Goal: Task Accomplishment & Management: Manage account settings

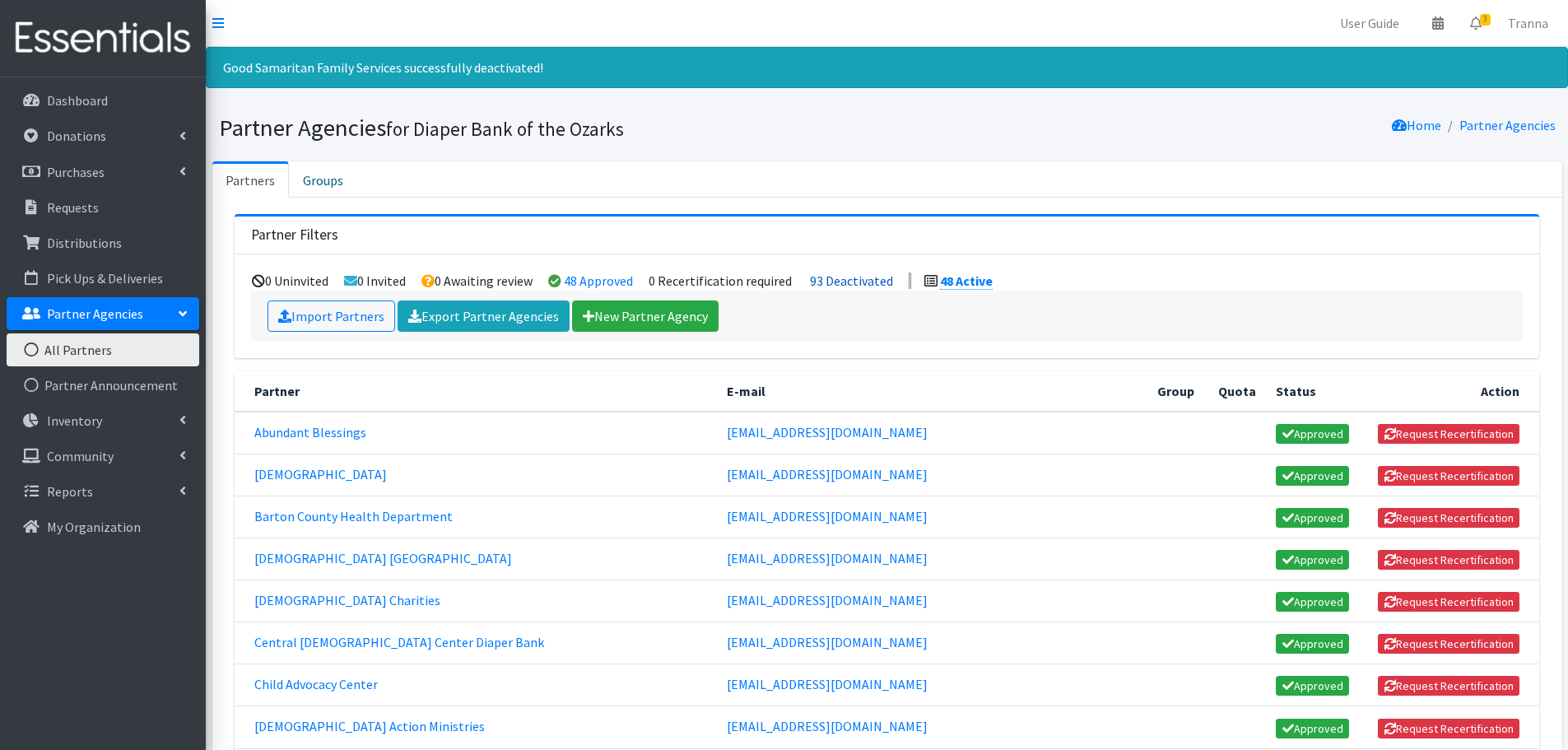
click at [862, 281] on link "93 Deactivated" at bounding box center [852, 281] width 83 height 17
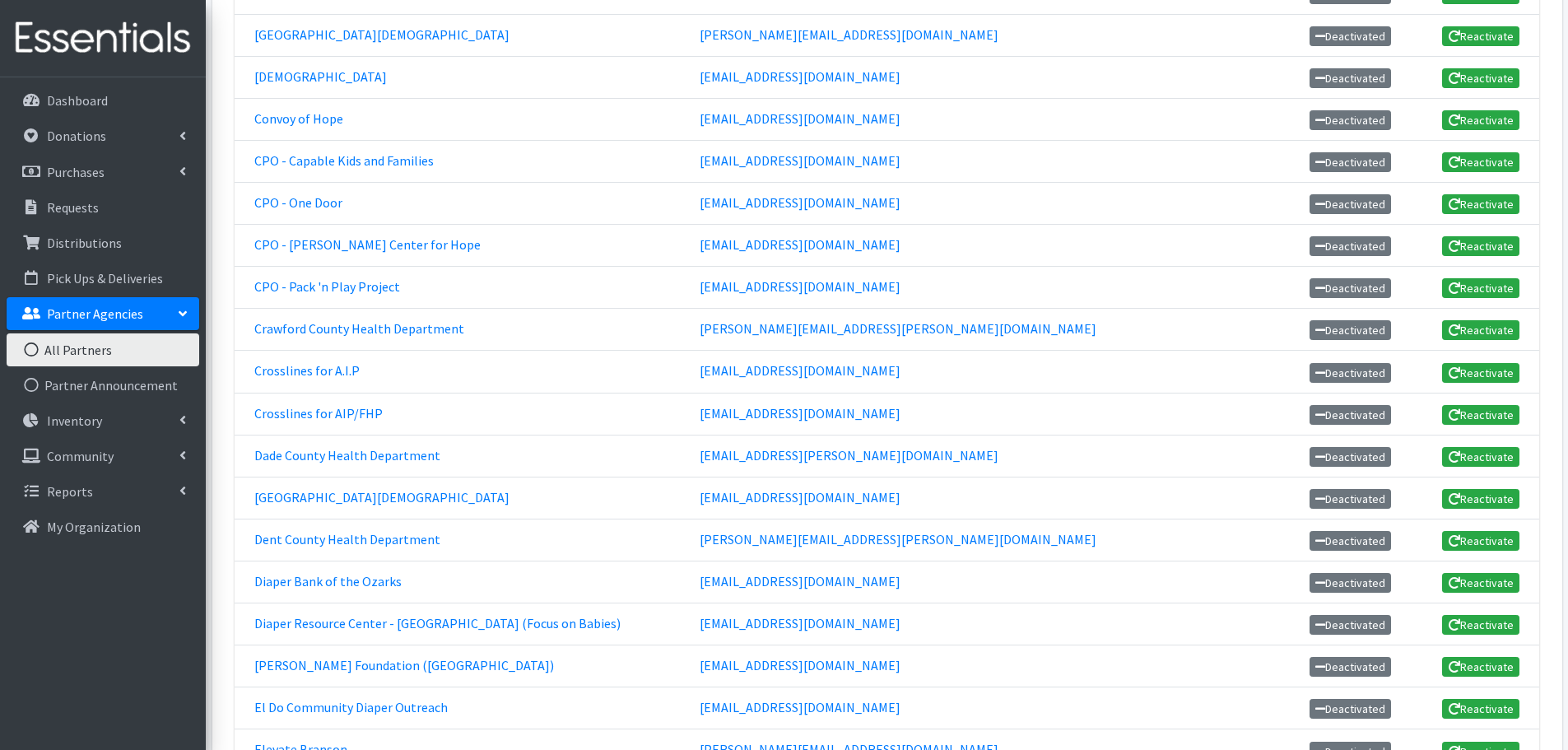
scroll to position [741, 0]
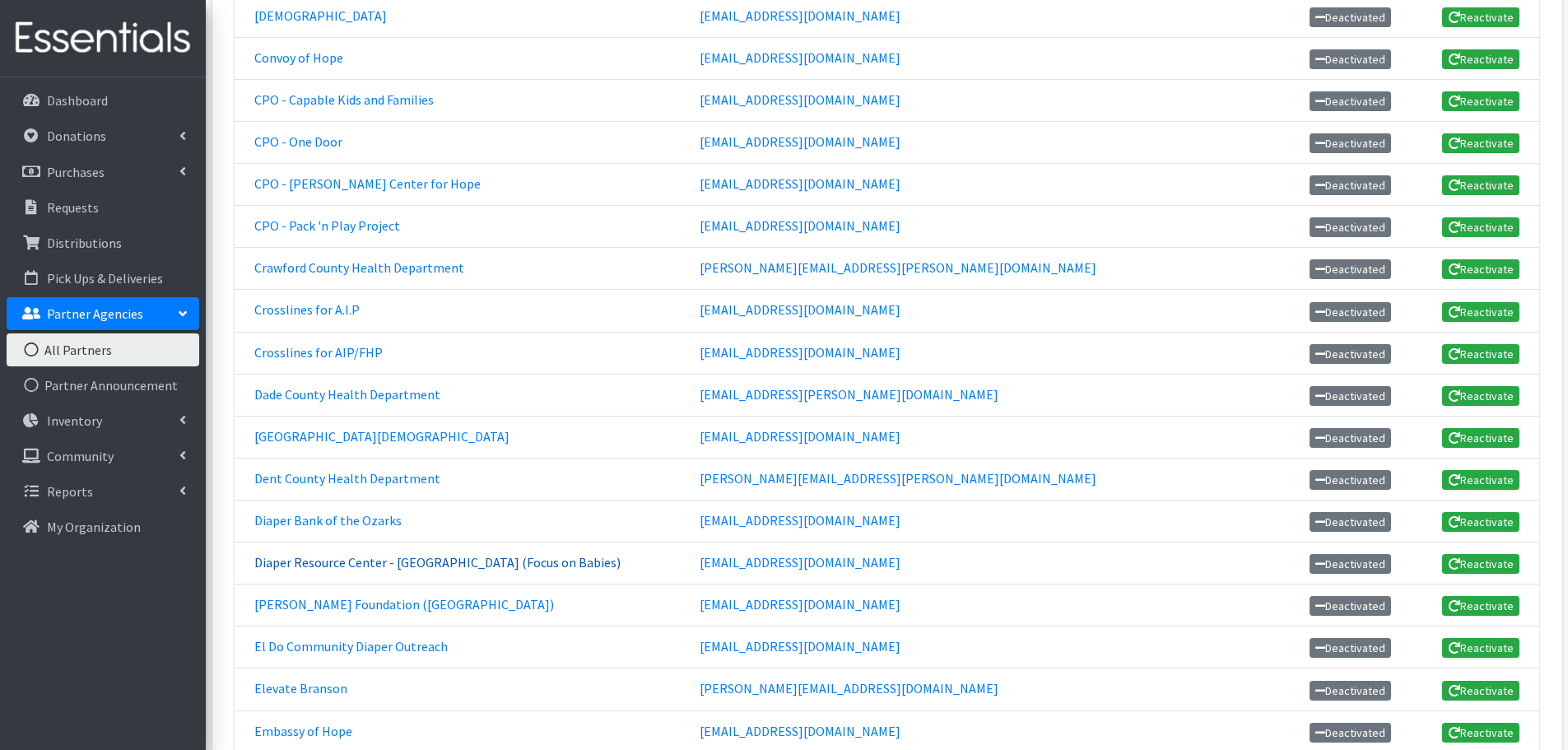
click at [414, 564] on link "Diaper Resource Center - [GEOGRAPHIC_DATA] (Focus on Babies)" at bounding box center [438, 562] width 367 height 17
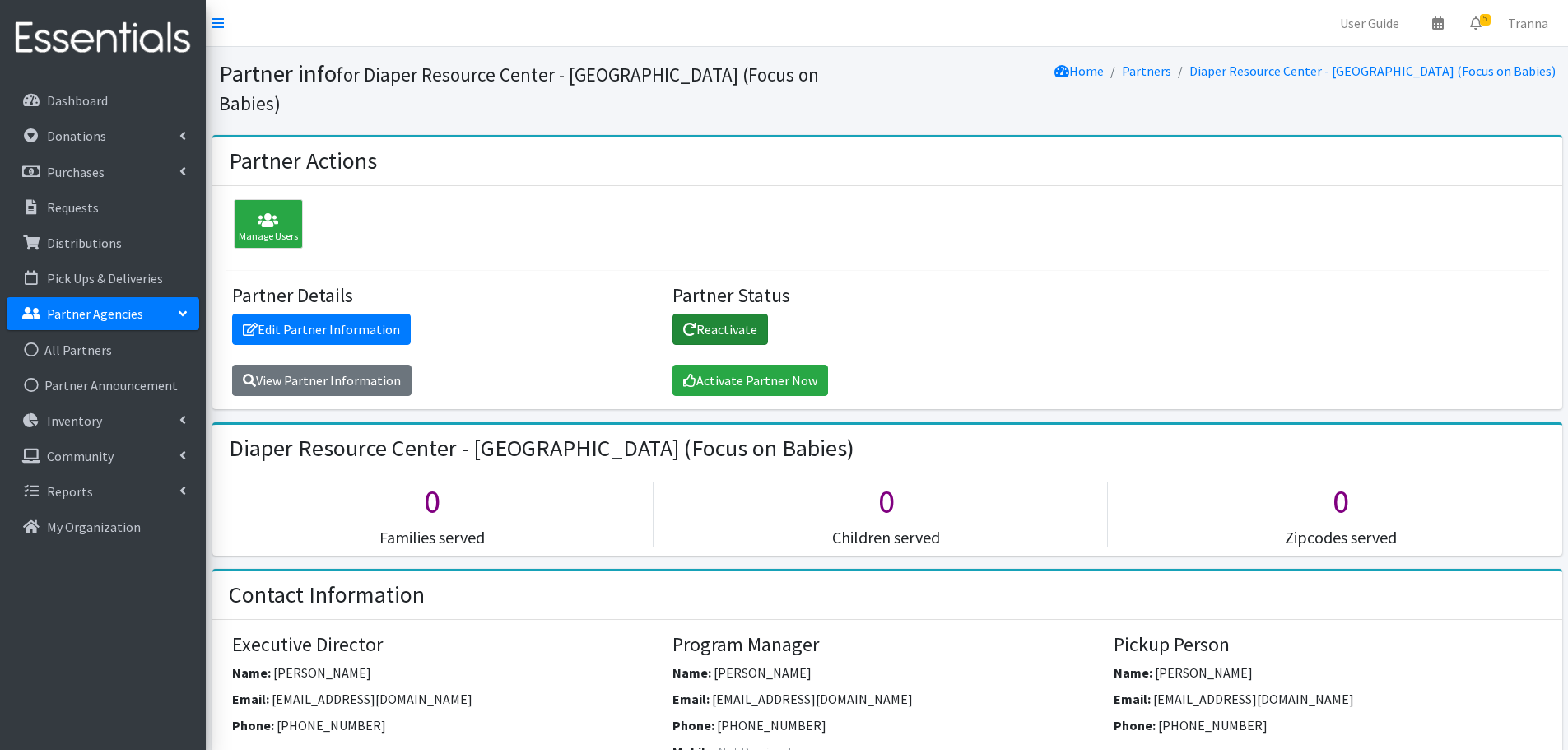
click at [717, 314] on link "Reactivate" at bounding box center [720, 329] width 95 height 31
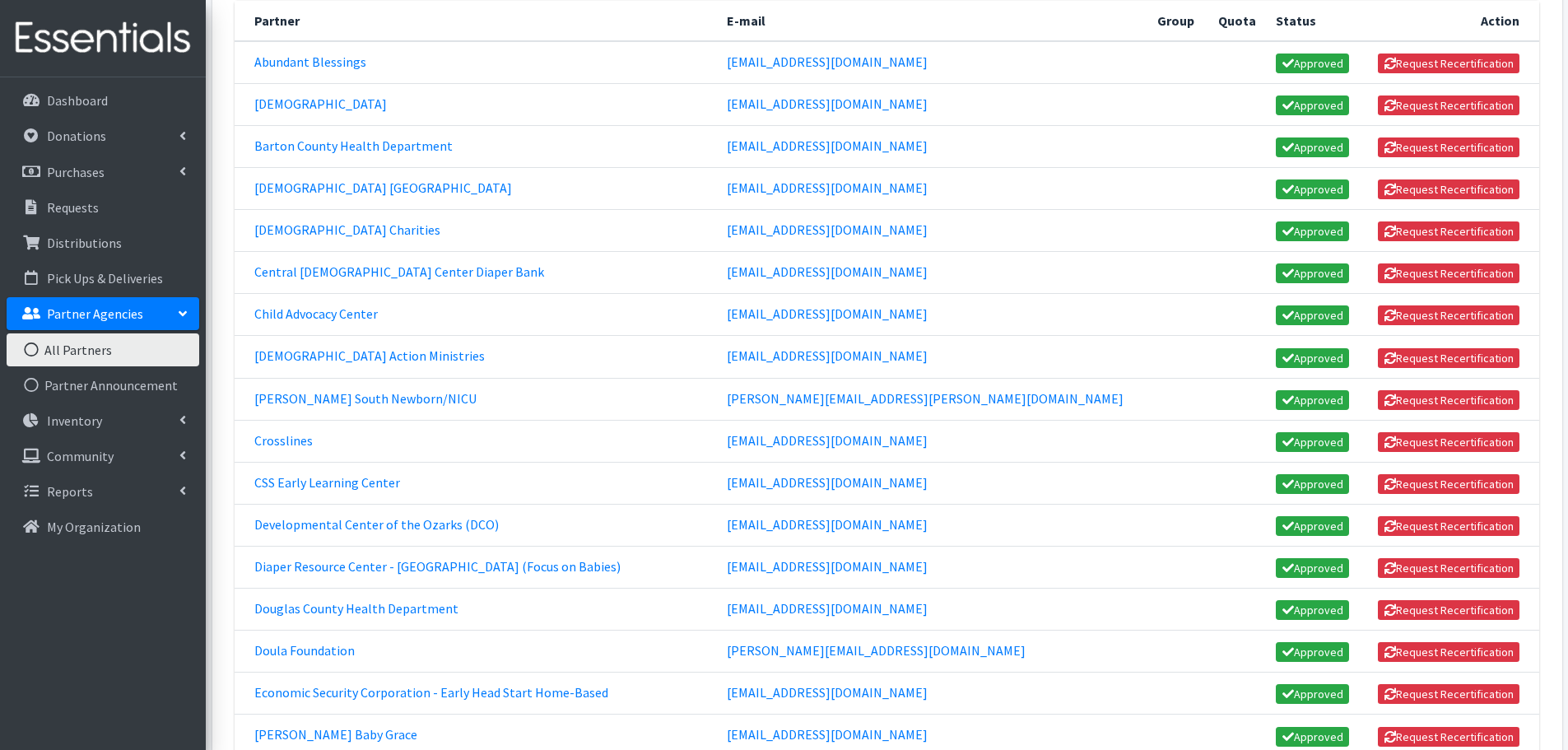
scroll to position [494, 0]
